Goal: Book appointment/travel/reservation

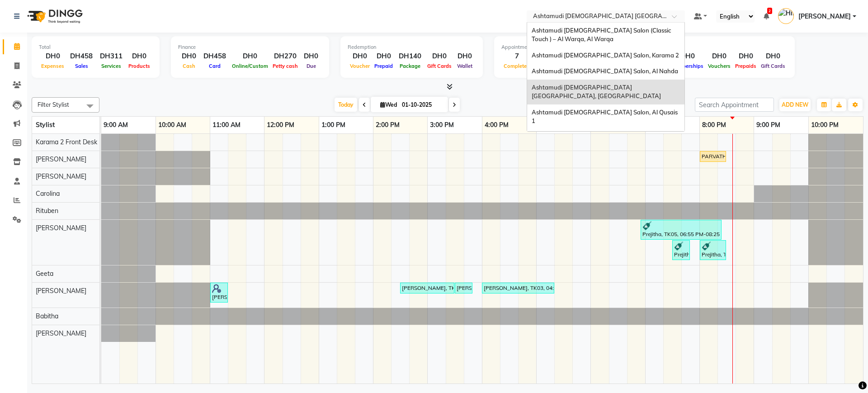
click at [625, 88] on span "Ashtamudi [DEMOGRAPHIC_DATA] [GEOGRAPHIC_DATA], [GEOGRAPHIC_DATA]" at bounding box center [596, 92] width 129 height 16
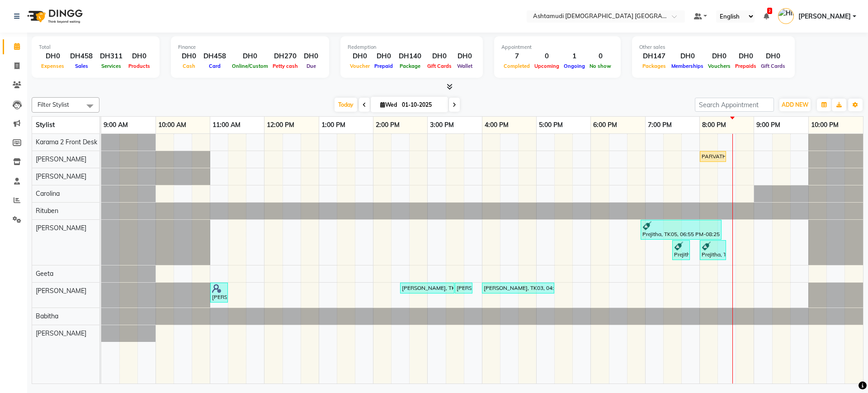
click at [376, 16] on nav "Select Location × Ashtamudi Ladies Salon Sahara Center, Dubai Default Panel My …" at bounding box center [434, 16] width 868 height 33
click at [640, 9] on nav "Select Location × Ashtamudi Ladies Salon Sahara Center, Dubai Default Panel My …" at bounding box center [434, 16] width 868 height 33
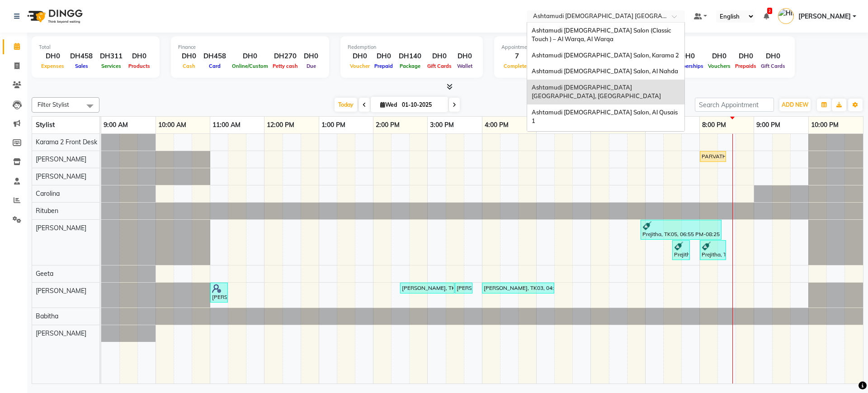
click at [616, 17] on input "text" at bounding box center [596, 17] width 131 height 9
click at [591, 71] on span "Ashtamudi Ladies Salon, Al Nahda" at bounding box center [605, 70] width 147 height 7
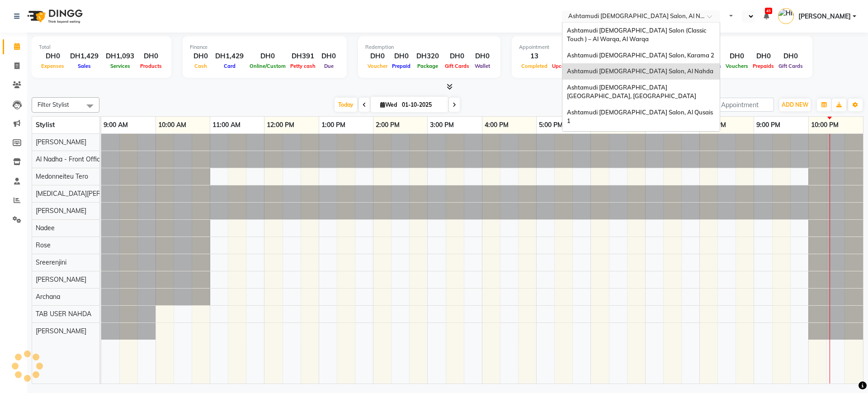
click at [611, 17] on input "text" at bounding box center [632, 17] width 131 height 9
select select "en"
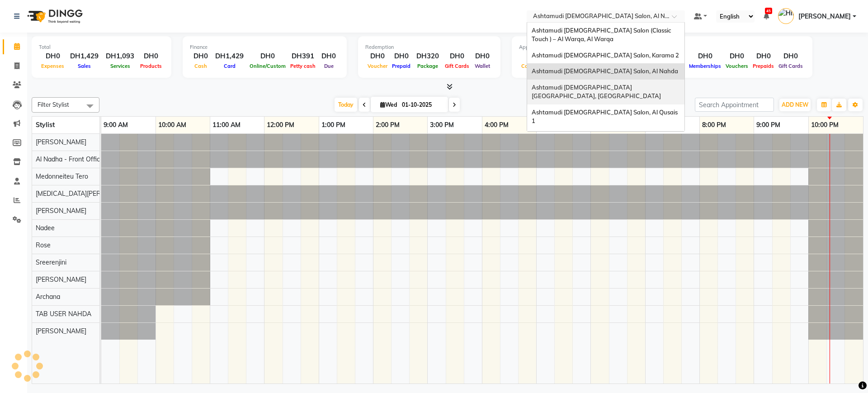
click at [630, 88] on span "Ashtamudi [DEMOGRAPHIC_DATA] [GEOGRAPHIC_DATA], [GEOGRAPHIC_DATA]" at bounding box center [596, 92] width 129 height 16
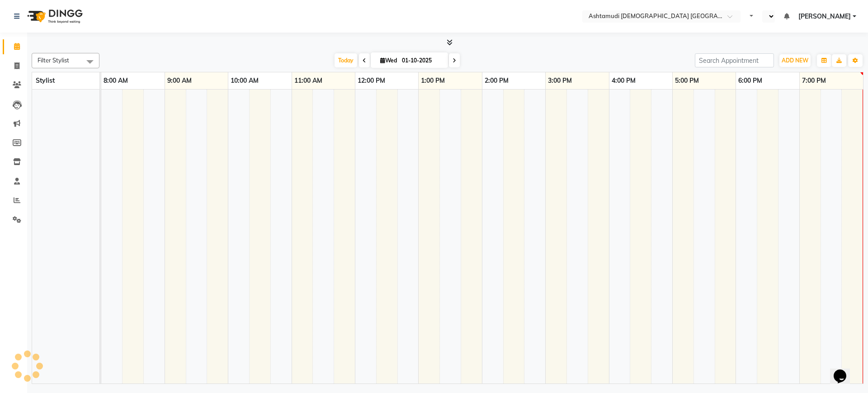
select select "en"
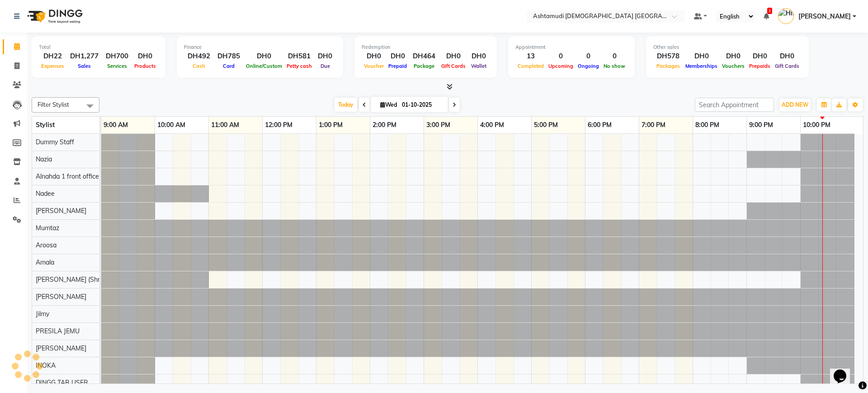
scroll to position [8, 0]
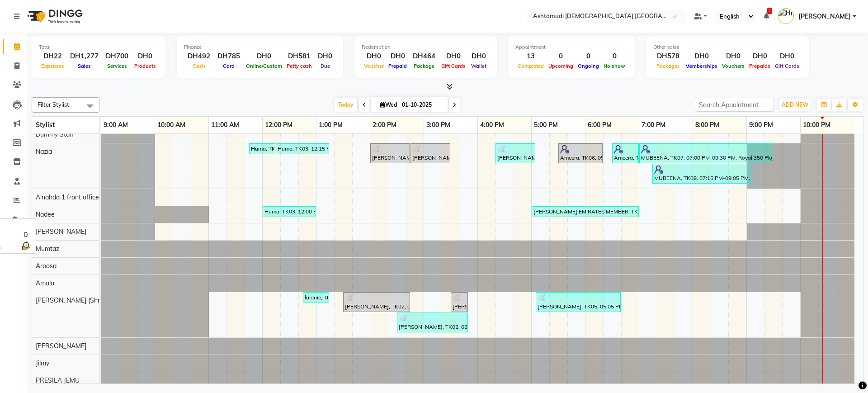
click at [47, 218] on div "Nadee" at bounding box center [65, 214] width 67 height 17
click at [44, 213] on span "Nadee" at bounding box center [45, 214] width 19 height 8
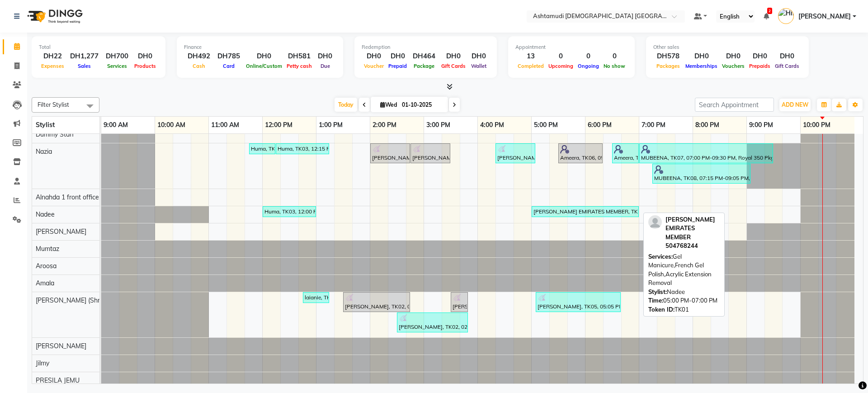
click at [578, 210] on div "[PERSON_NAME] EMIRATES MEMBER, TK01, 05:00 PM-07:00 PM, Gel Manicure,French Gel…" at bounding box center [585, 212] width 105 height 8
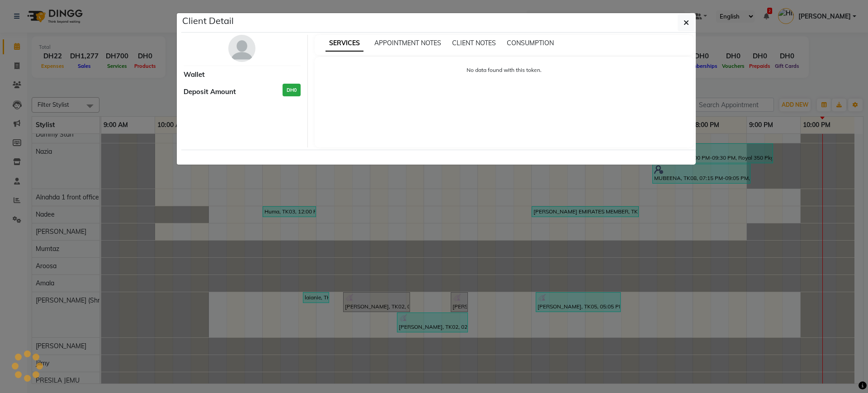
select select "3"
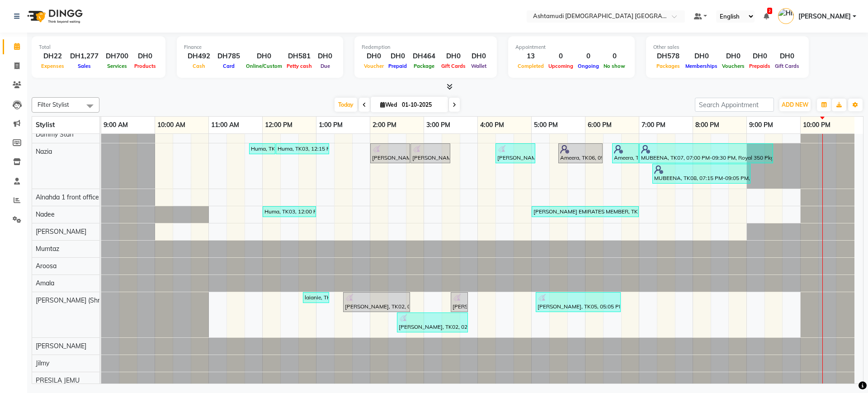
click at [504, 90] on div at bounding box center [448, 86] width 832 height 9
click at [42, 213] on span "Nadee" at bounding box center [45, 214] width 19 height 8
click at [477, 213] on div "Huma, TK03, 11:45 AM-12:15 PM, French Gel Polish Huma, TK03, 12:15 PM-01:15 PM,…" at bounding box center [482, 287] width 762 height 322
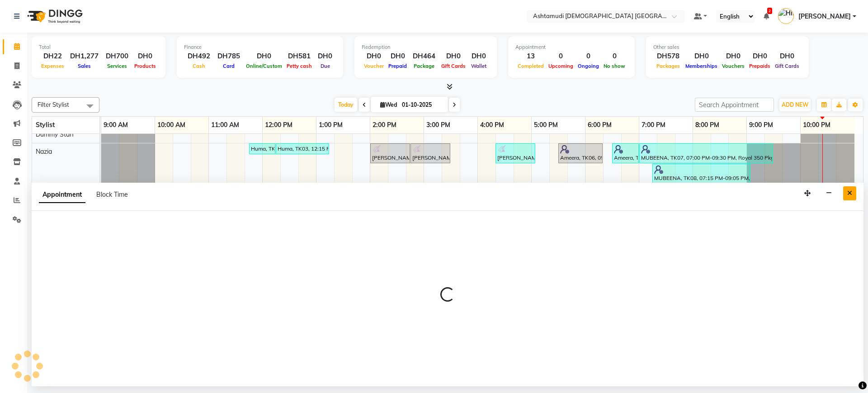
click at [848, 190] on icon "Close" at bounding box center [849, 193] width 5 height 6
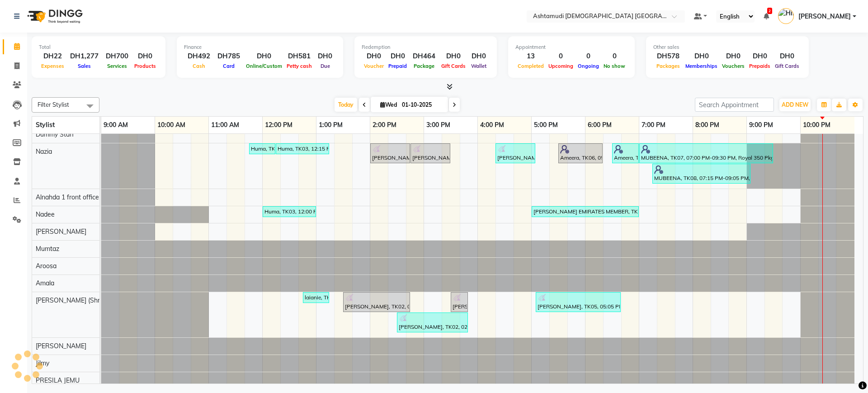
click at [554, 85] on div at bounding box center [448, 86] width 832 height 9
click at [757, 211] on div "Huma, TK03, 11:45 AM-12:15 PM, French Gel Polish Huma, TK03, 12:15 PM-01:15 PM,…" at bounding box center [482, 287] width 762 height 322
select select "tentative"
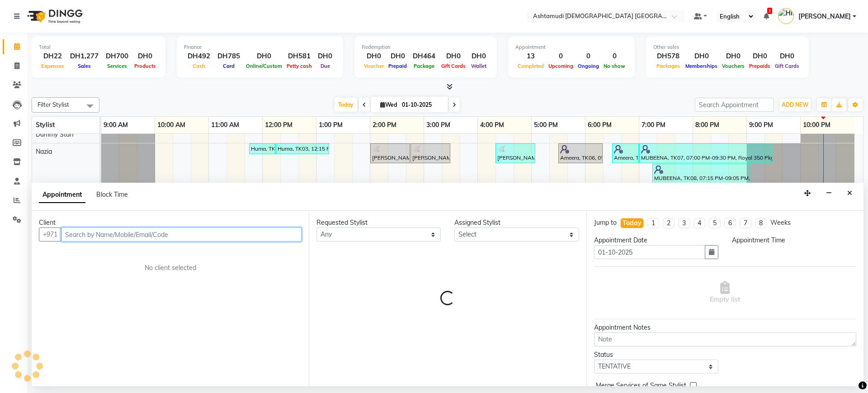
select select "1260"
click at [563, 178] on div "Huma, TK03, 11:45 AM-12:15 PM, French Gel Polish Huma, TK03, 12:15 PM-01:15 PM,…" at bounding box center [482, 287] width 762 height 322
click at [573, 191] on div "Appointment Block Time" at bounding box center [448, 197] width 832 height 28
click at [850, 194] on icon "Close" at bounding box center [849, 193] width 5 height 6
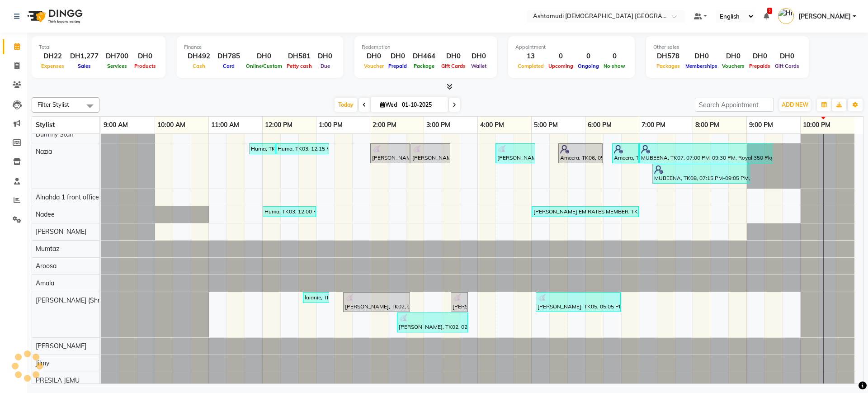
click at [813, 197] on div at bounding box center [828, 197] width 54 height 17
click at [749, 197] on div "Huma, TK03, 11:45 AM-12:15 PM, French Gel Polish Huma, TK03, 12:15 PM-01:15 PM,…" at bounding box center [482, 287] width 762 height 322
select select "61839"
select select "1260"
select select "tentative"
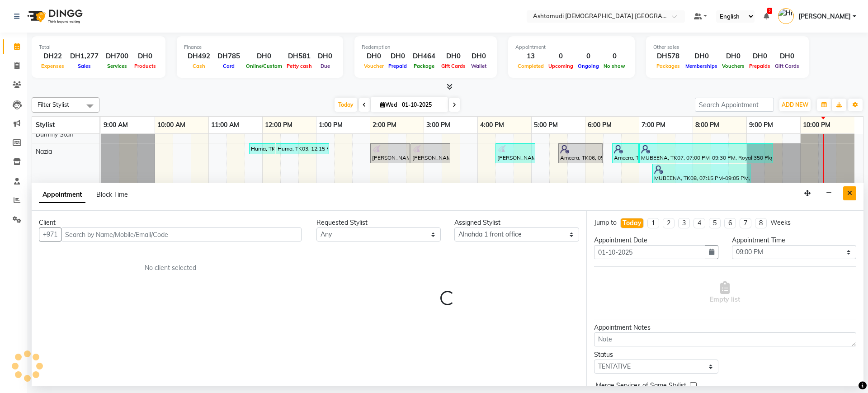
click at [850, 193] on icon "Close" at bounding box center [849, 193] width 5 height 6
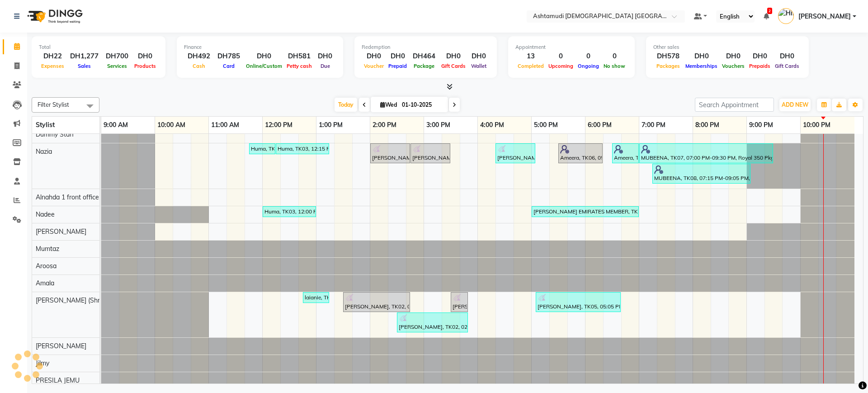
scroll to position [0, 0]
